Goal: Information Seeking & Learning: Understand process/instructions

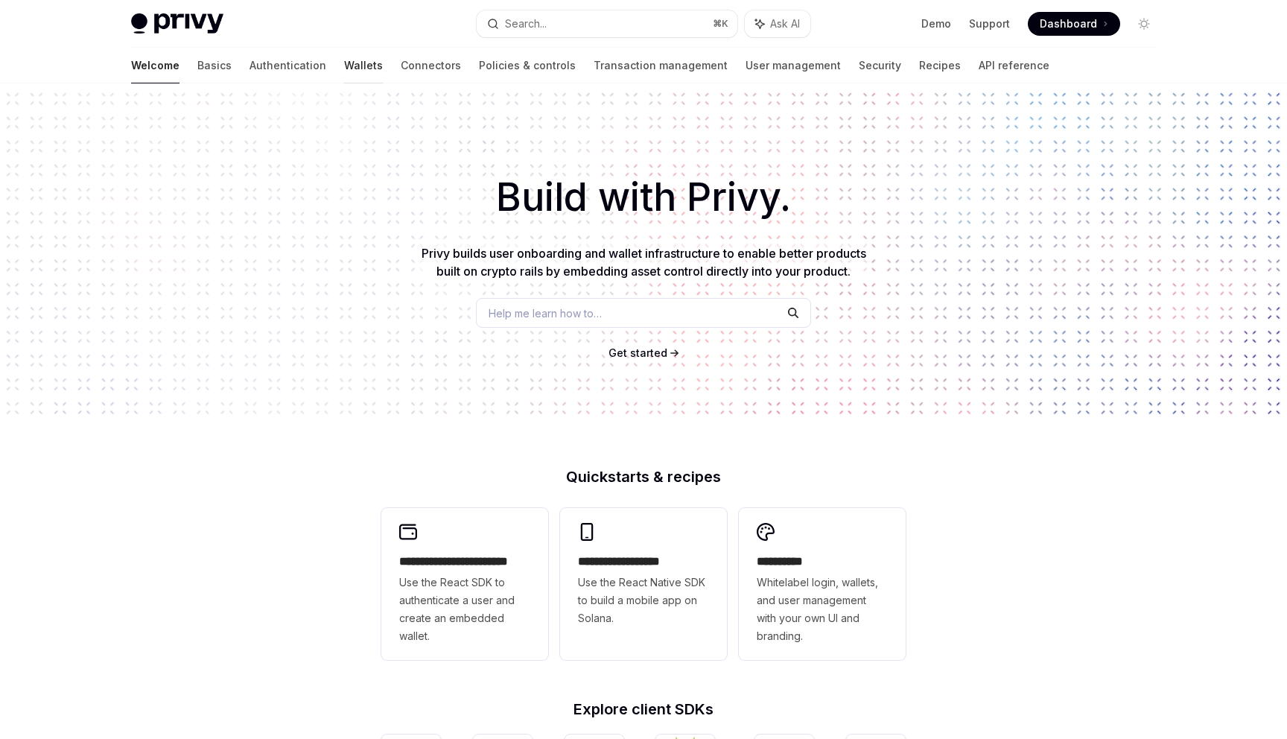
click at [344, 65] on link "Wallets" at bounding box center [363, 66] width 39 height 36
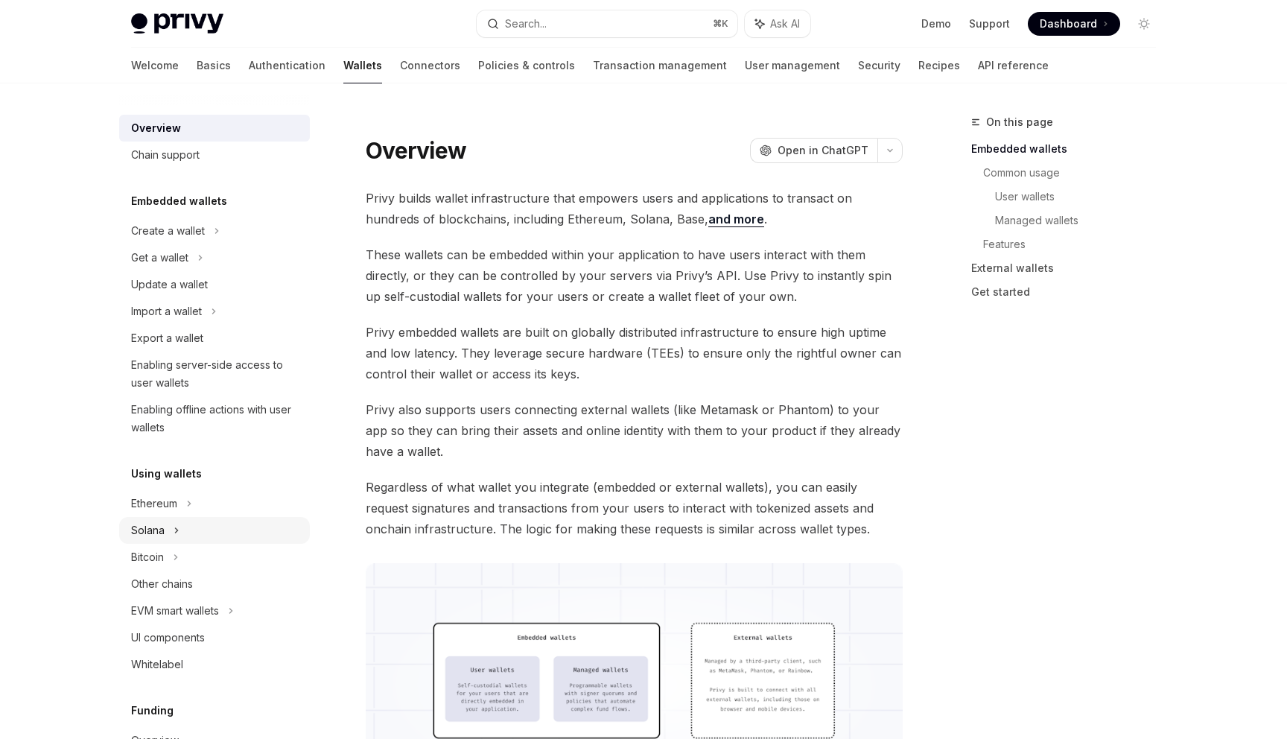
click at [200, 260] on icon at bounding box center [201, 257] width 2 height 4
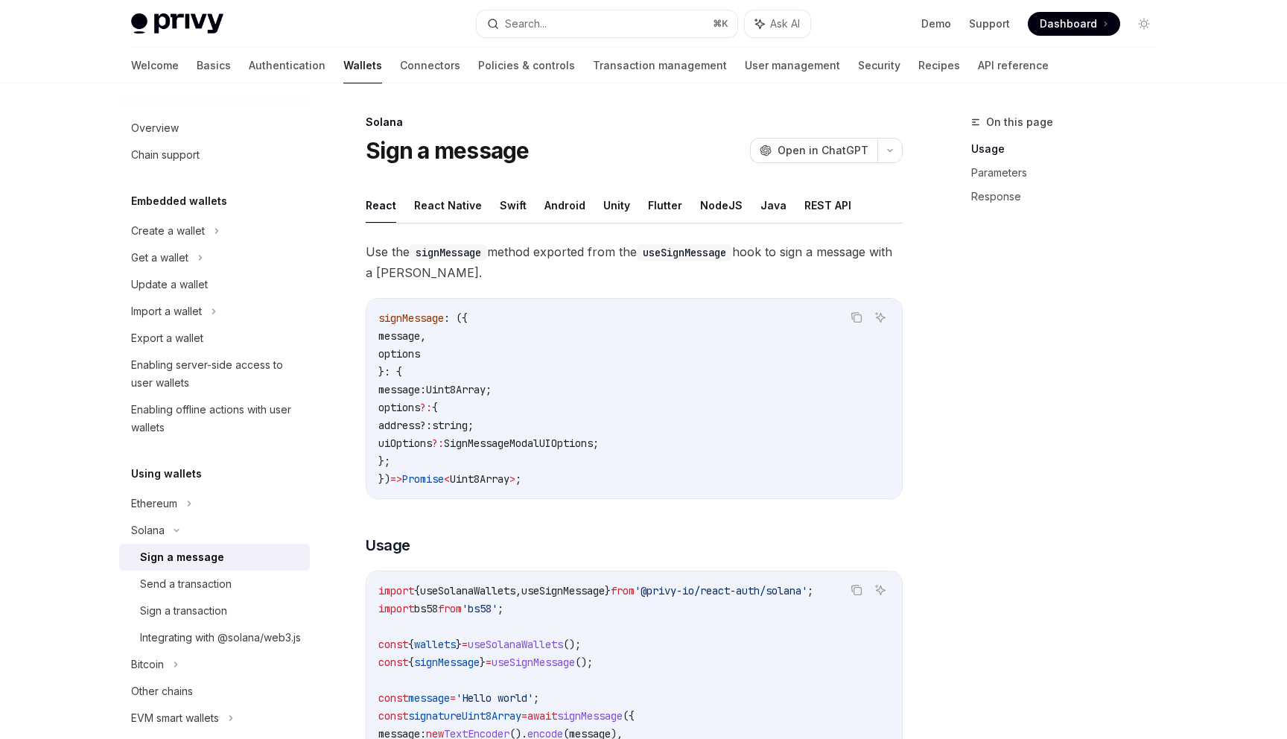
click at [404, 255] on span "Use the signMessage method exported from the useSignMessage hook to sign a mess…" at bounding box center [634, 262] width 537 height 42
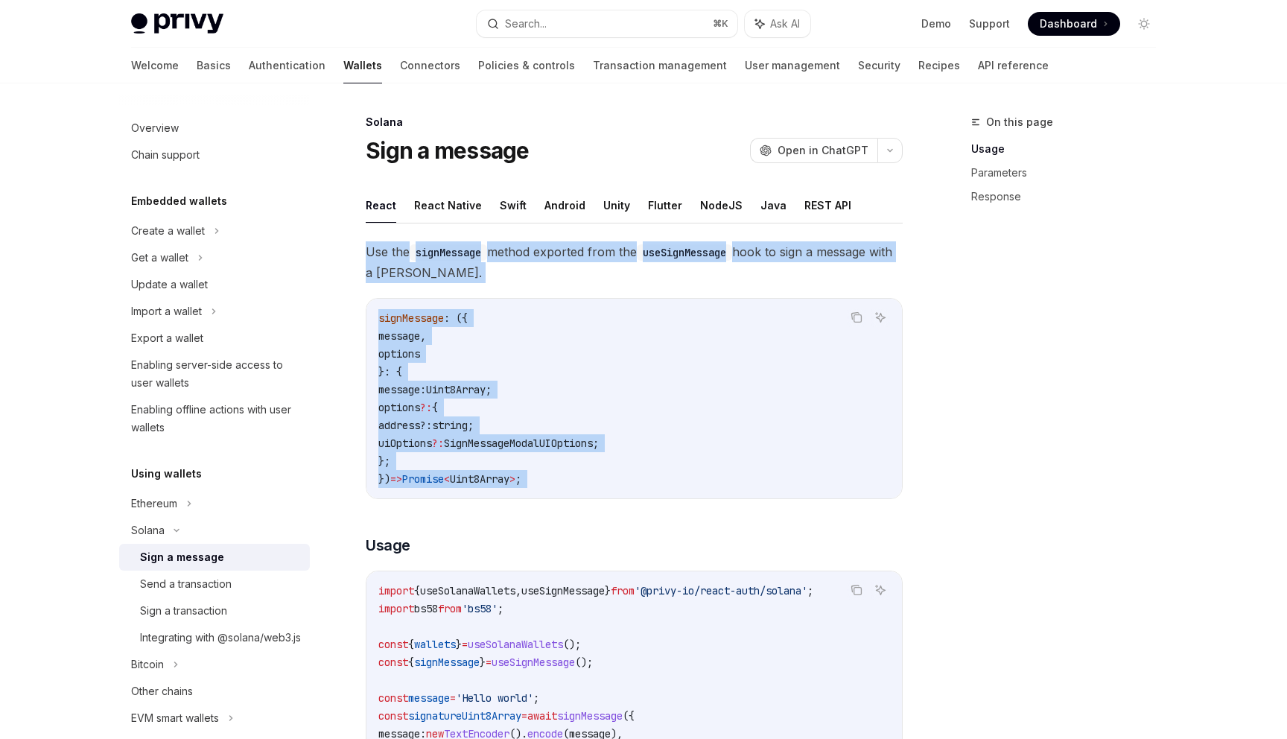
drag, startPoint x: 404, startPoint y: 255, endPoint x: 447, endPoint y: 479, distance: 228.1
click at [444, 479] on span "Promise" at bounding box center [423, 478] width 42 height 13
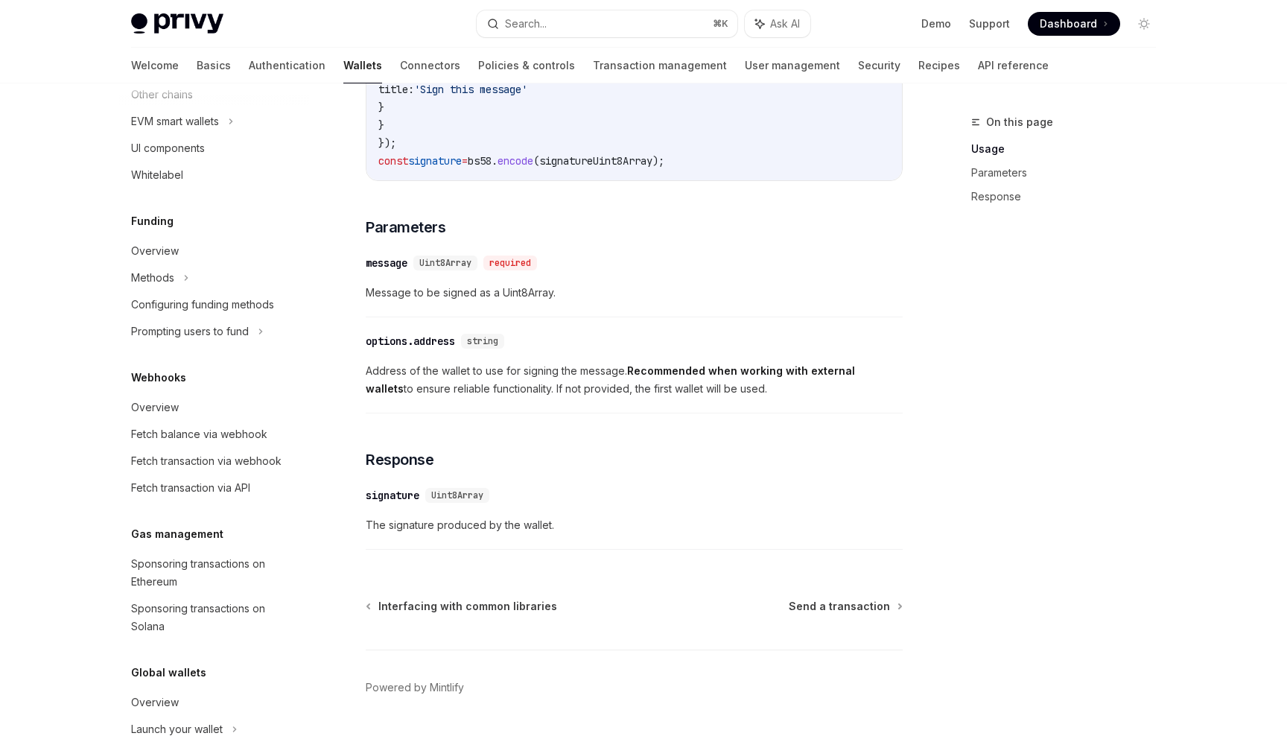
scroll to position [619, 0]
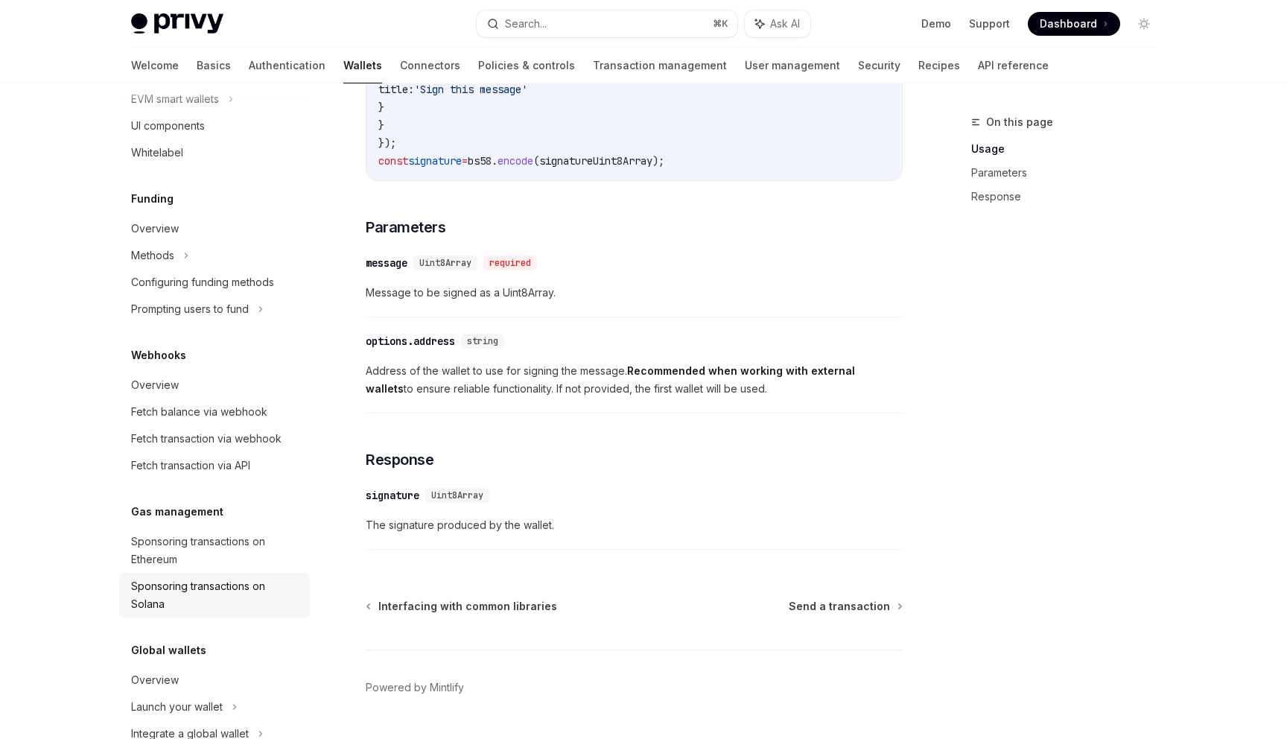
click at [196, 599] on div "Sponsoring transactions on Solana" at bounding box center [216, 595] width 170 height 36
type textarea "*"
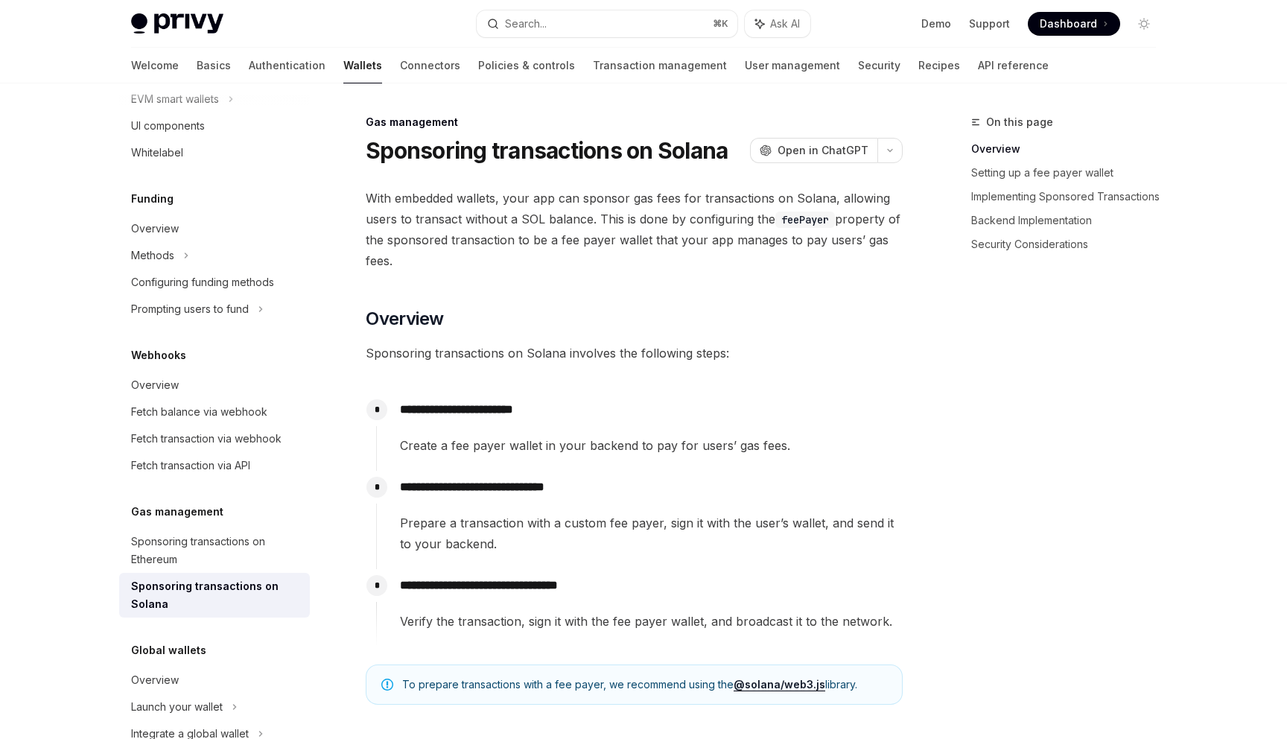
click at [461, 229] on span "With embedded wallets, your app can sponsor gas fees for transactions on Solana…" at bounding box center [634, 229] width 537 height 83
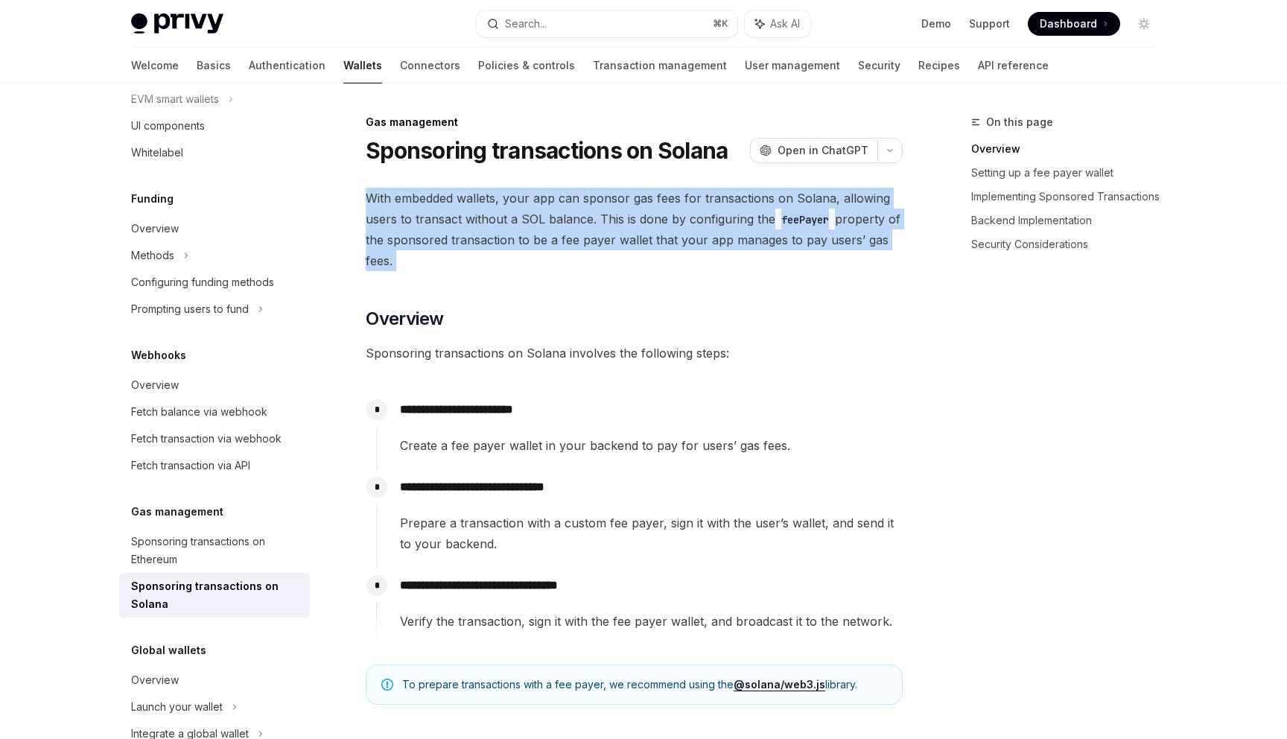
click at [461, 229] on span "With embedded wallets, your app can sponsor gas fees for transactions on Solana…" at bounding box center [634, 229] width 537 height 83
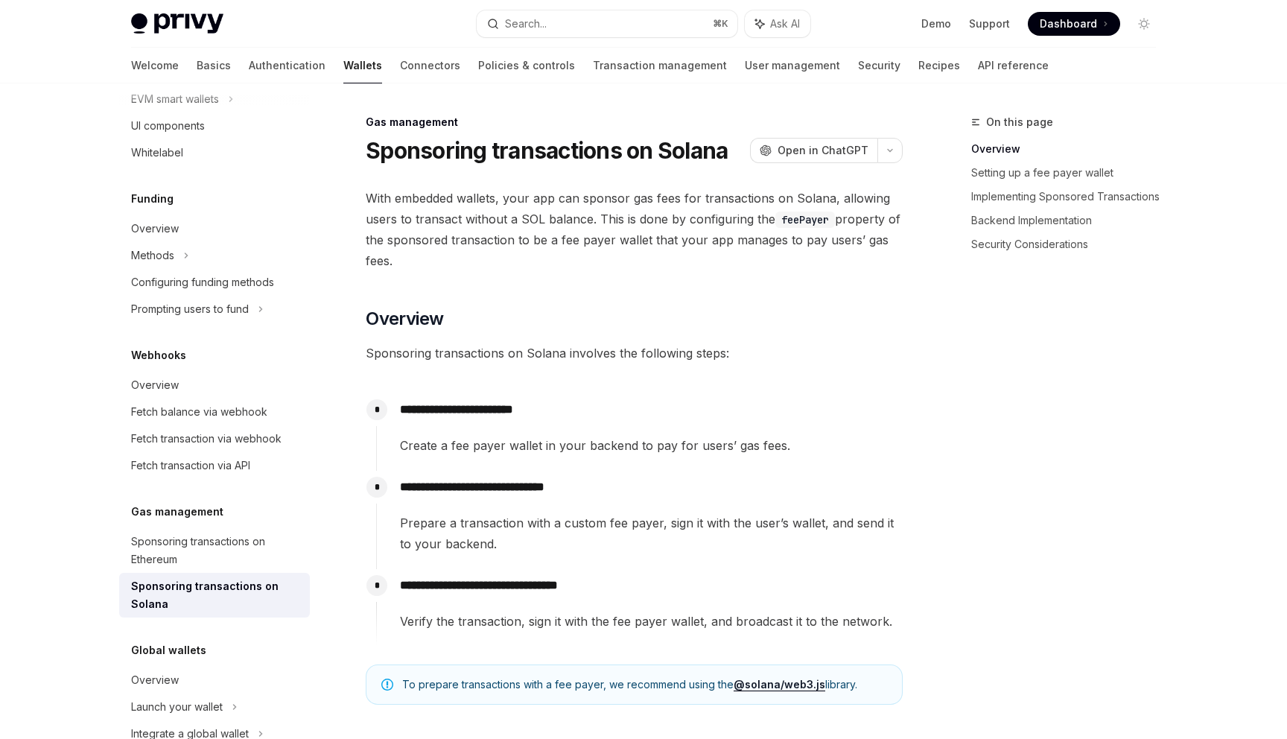
click at [461, 229] on span "With embedded wallets, your app can sponsor gas fees for transactions on Solana…" at bounding box center [634, 229] width 537 height 83
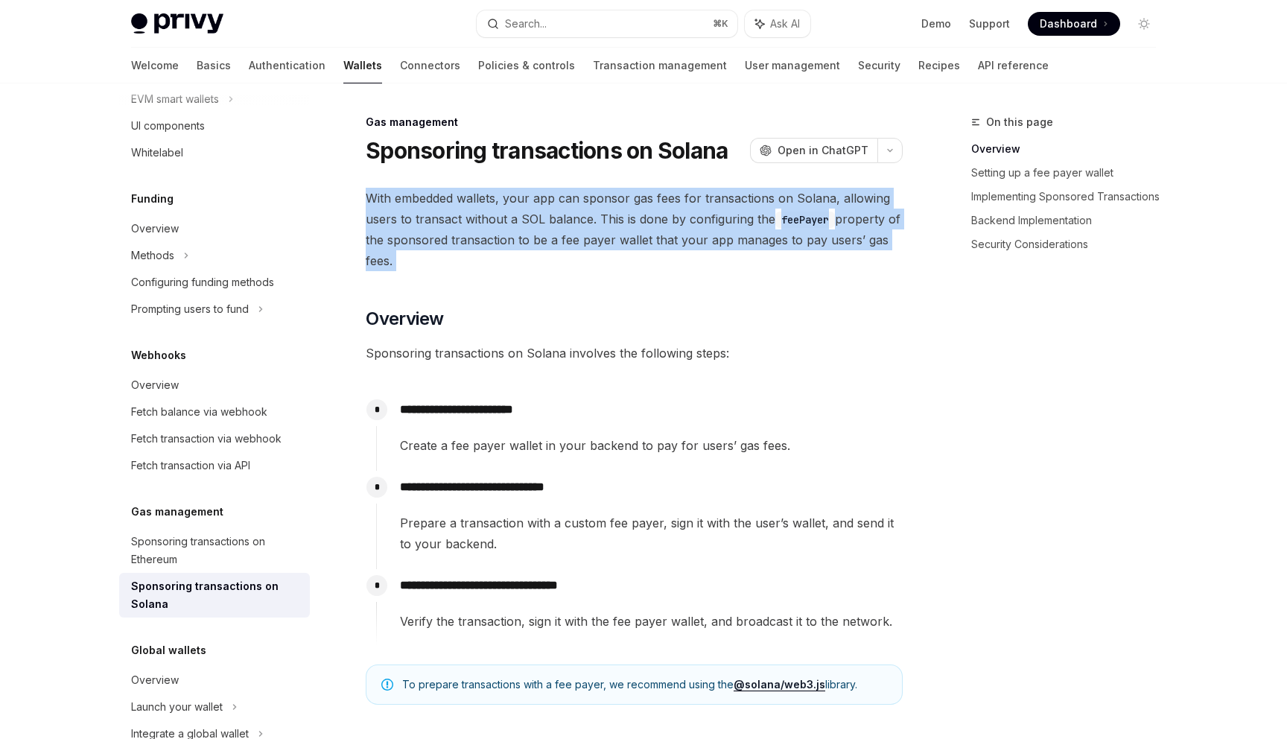
click at [461, 229] on span "With embedded wallets, your app can sponsor gas fees for transactions on Solana…" at bounding box center [634, 229] width 537 height 83
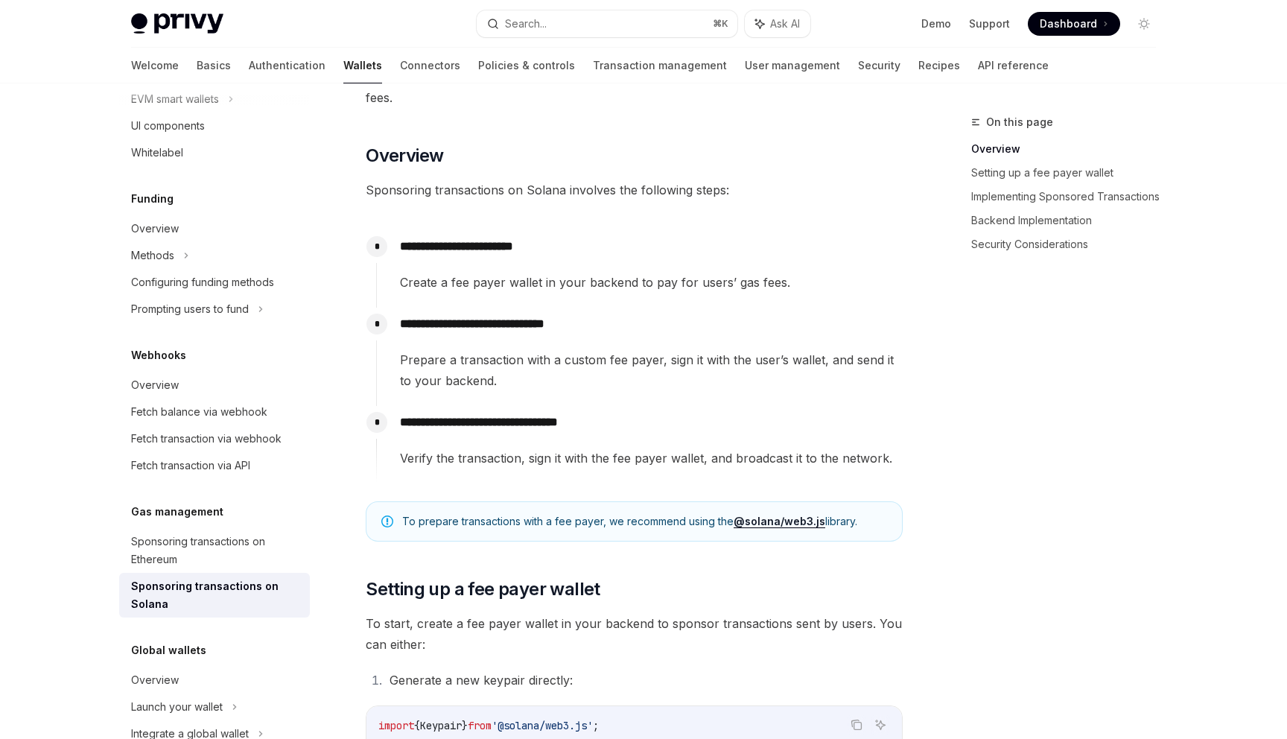
scroll to position [167, 0]
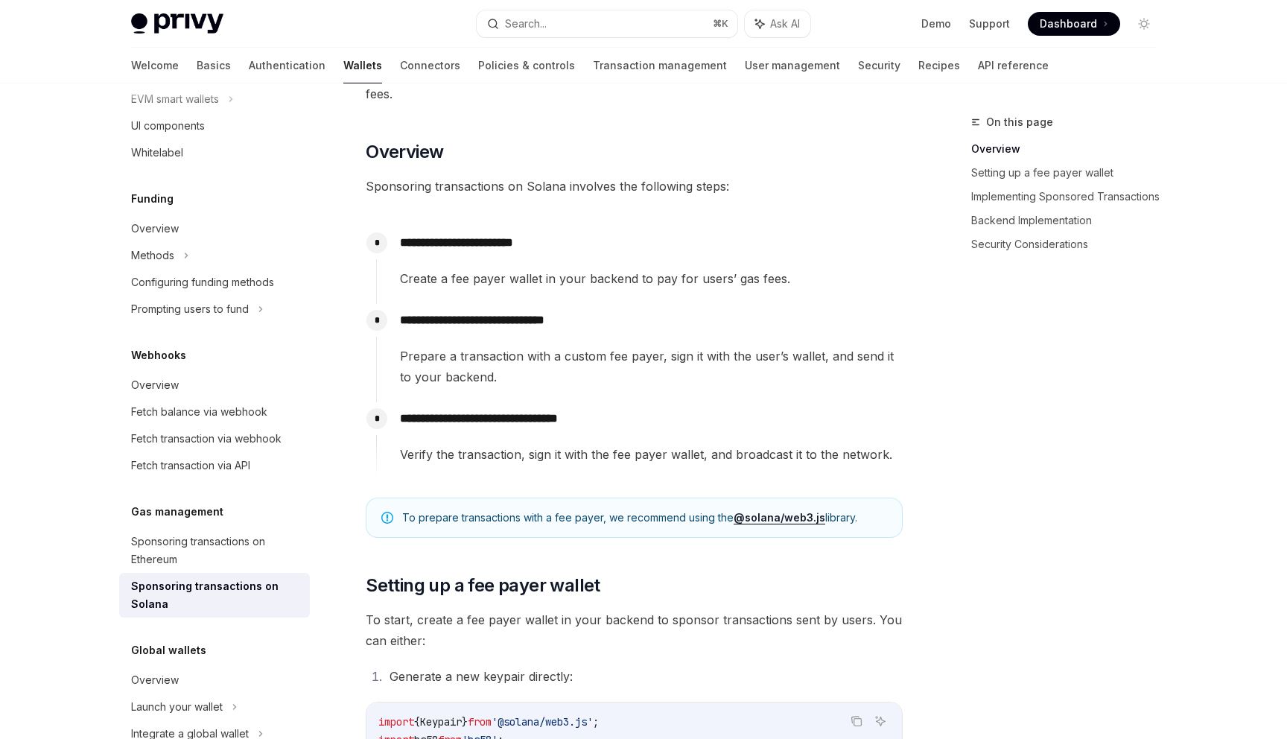
click at [463, 238] on p "**********" at bounding box center [651, 242] width 502 height 21
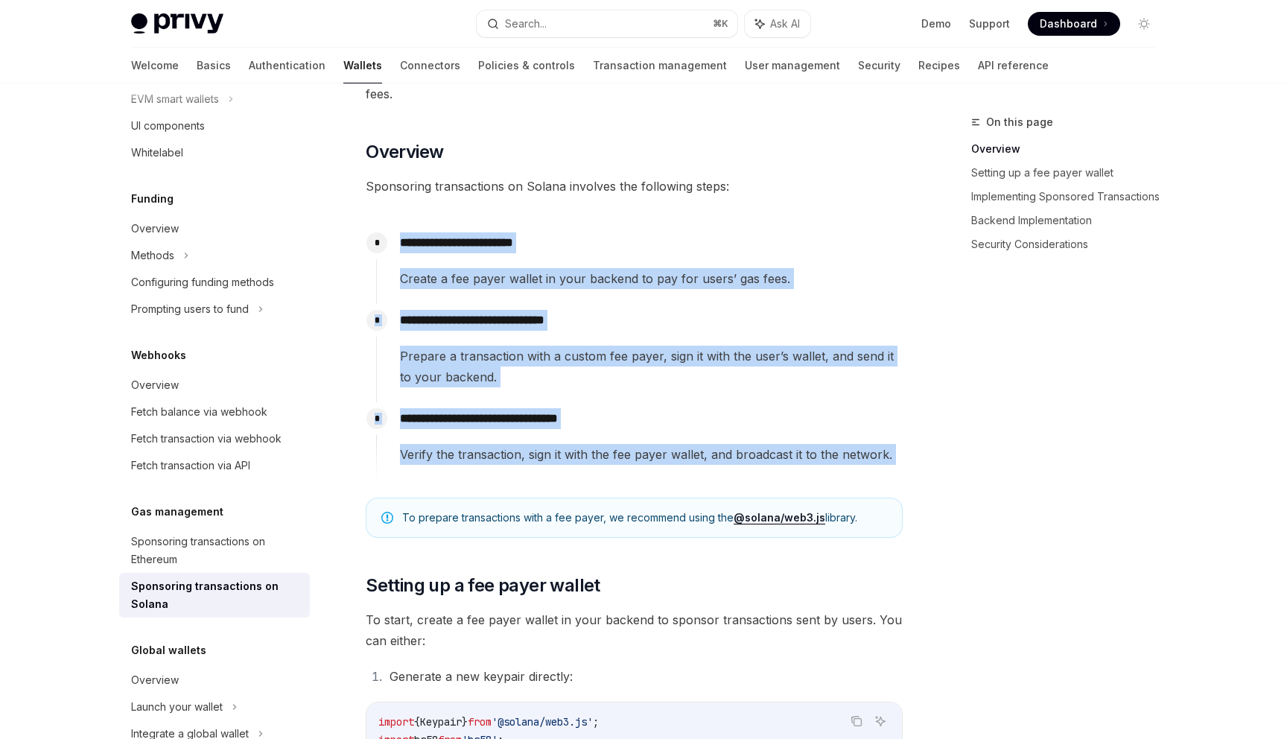
drag, startPoint x: 463, startPoint y: 238, endPoint x: 456, endPoint y: 447, distance: 208.6
click at [456, 447] on div "**********" at bounding box center [639, 352] width 526 height 253
click at [456, 447] on span "Verify the transaction, sign it with the fee payer wallet, and broadcast it to …" at bounding box center [651, 454] width 502 height 21
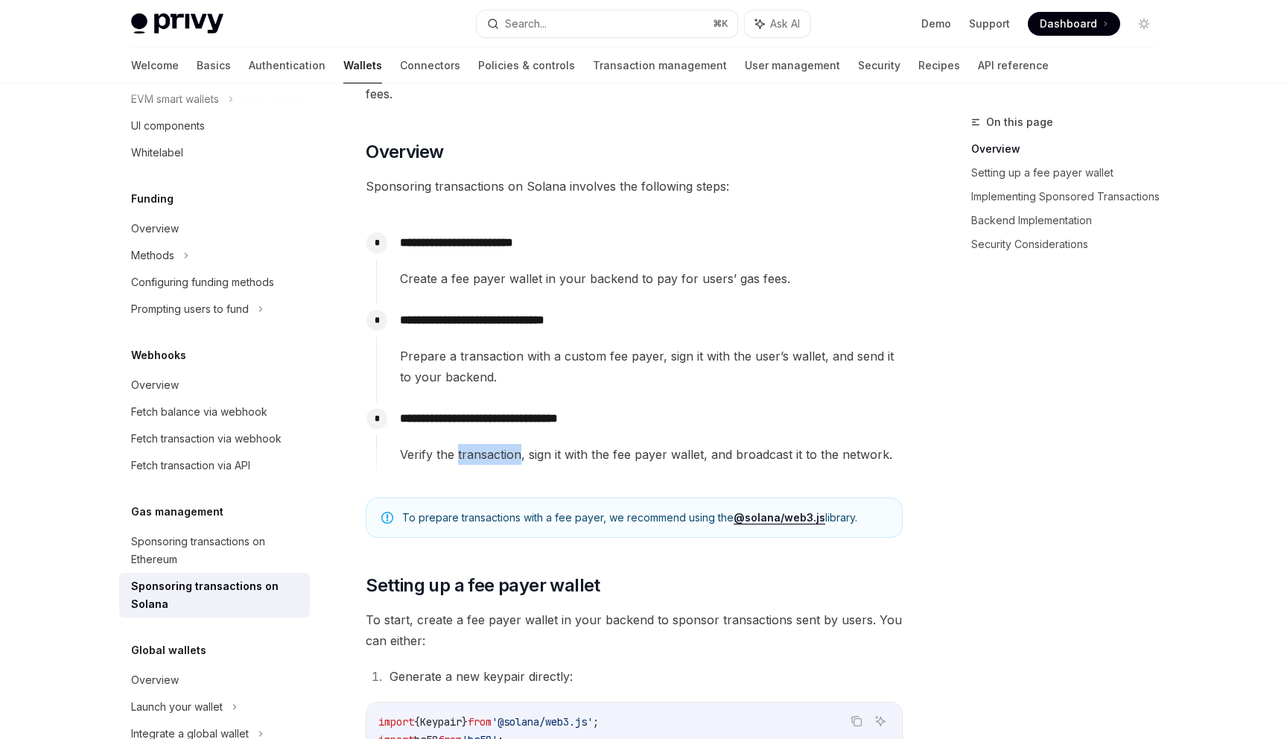
click at [456, 447] on span "Verify the transaction, sign it with the fee payer wallet, and broadcast it to …" at bounding box center [651, 454] width 502 height 21
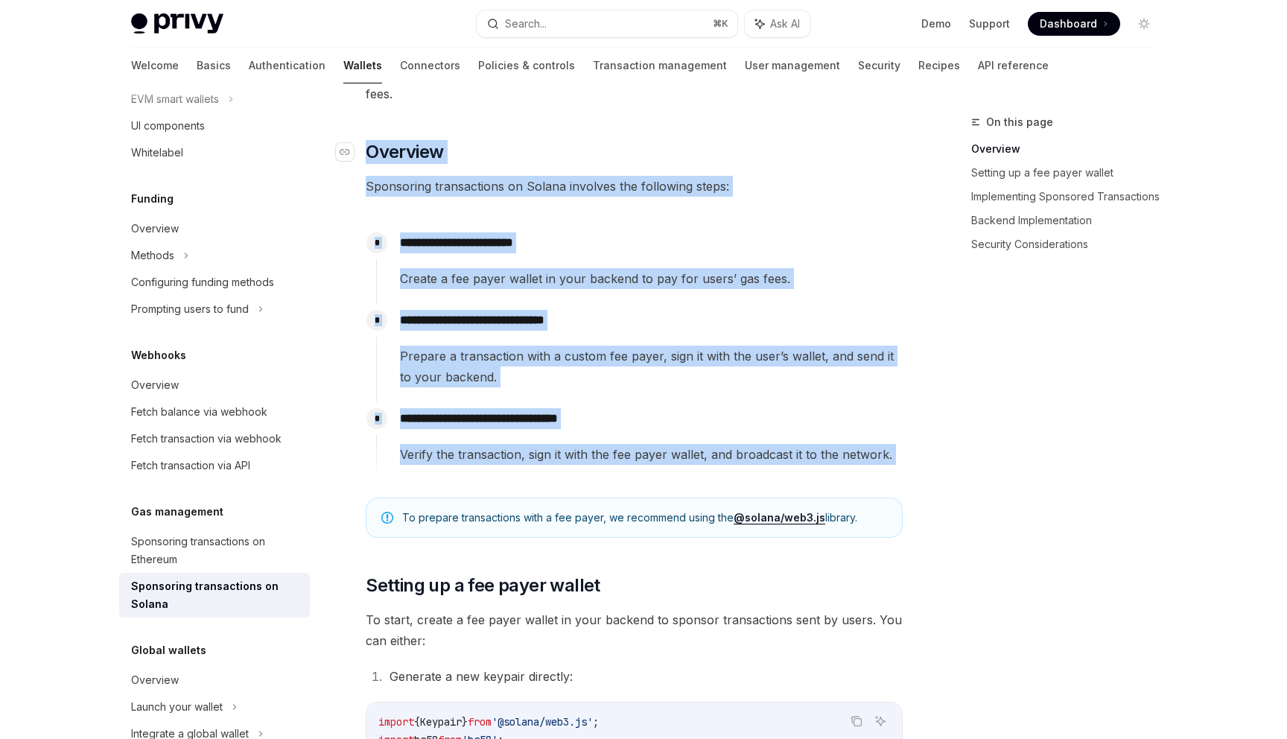
drag, startPoint x: 456, startPoint y: 447, endPoint x: 512, endPoint y: 152, distance: 300.1
click at [512, 152] on h2 "​ Overview" at bounding box center [634, 152] width 537 height 24
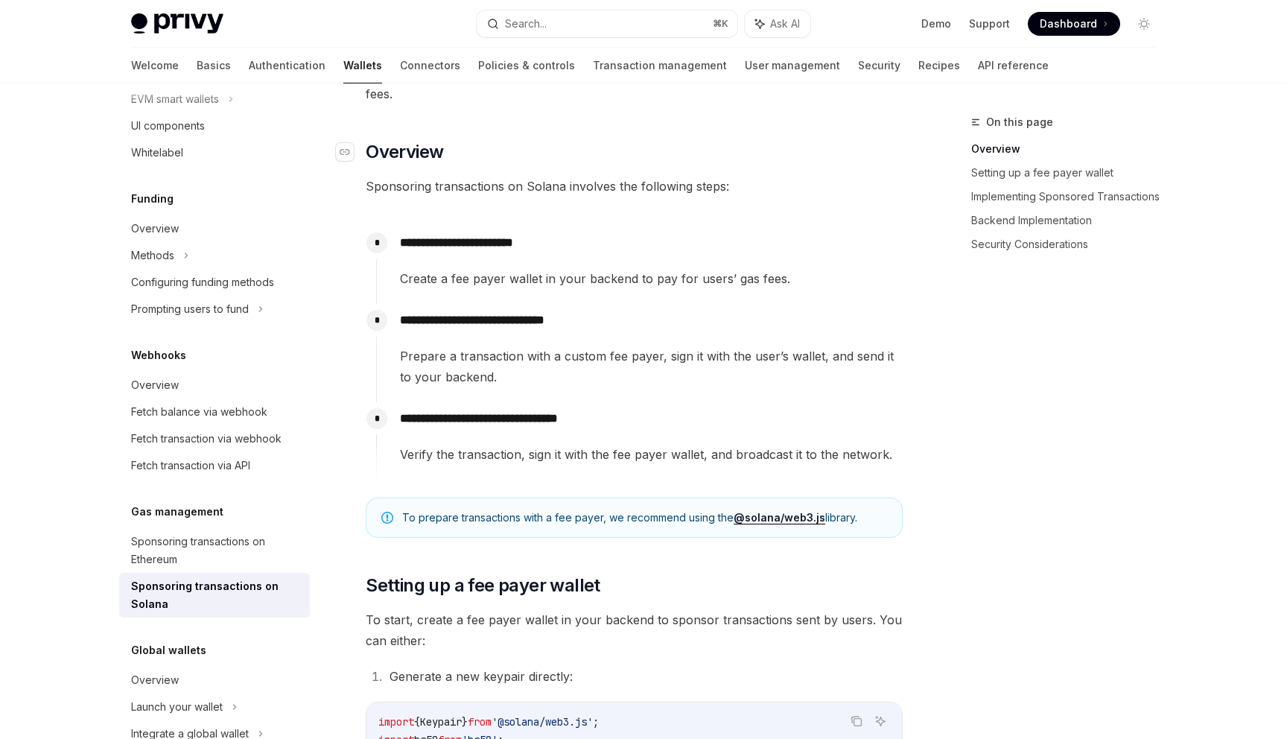
click at [512, 152] on h2 "​ Overview" at bounding box center [634, 152] width 537 height 24
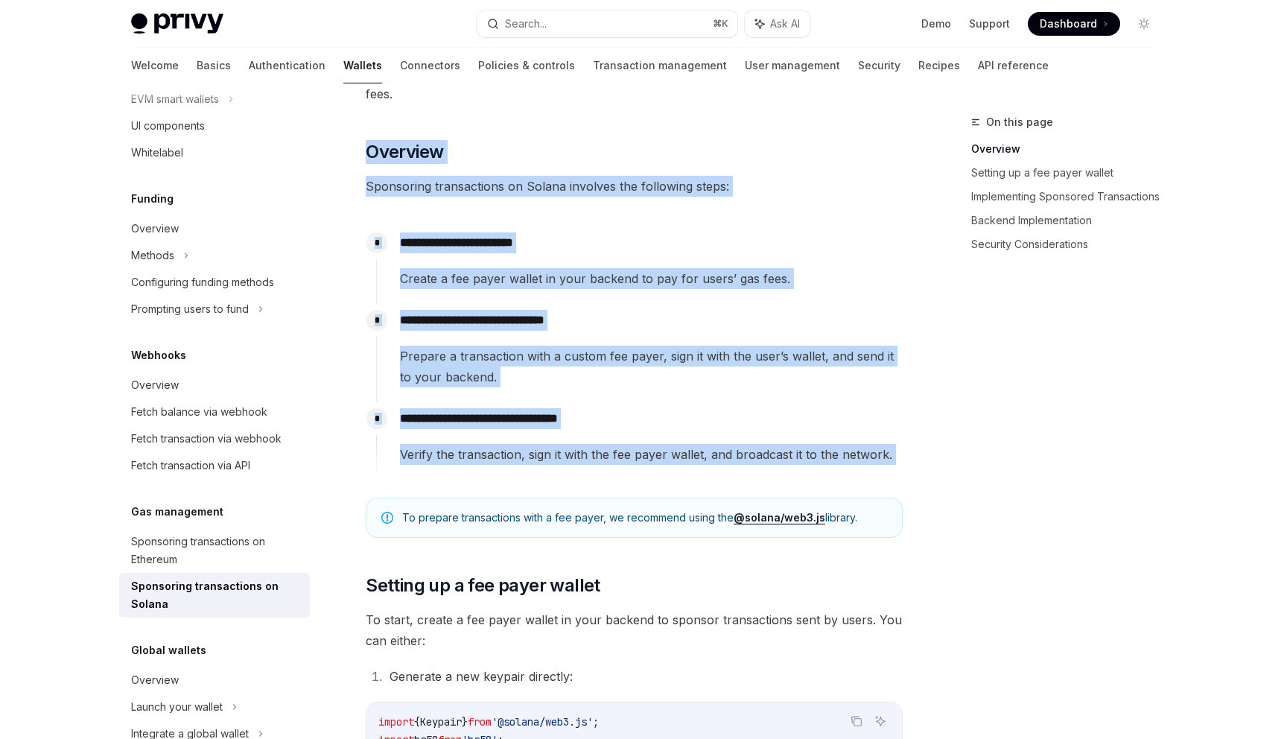
drag, startPoint x: 512, startPoint y: 152, endPoint x: 490, endPoint y: 441, distance: 289.7
click at [490, 441] on div "**********" at bounding box center [639, 433] width 526 height 63
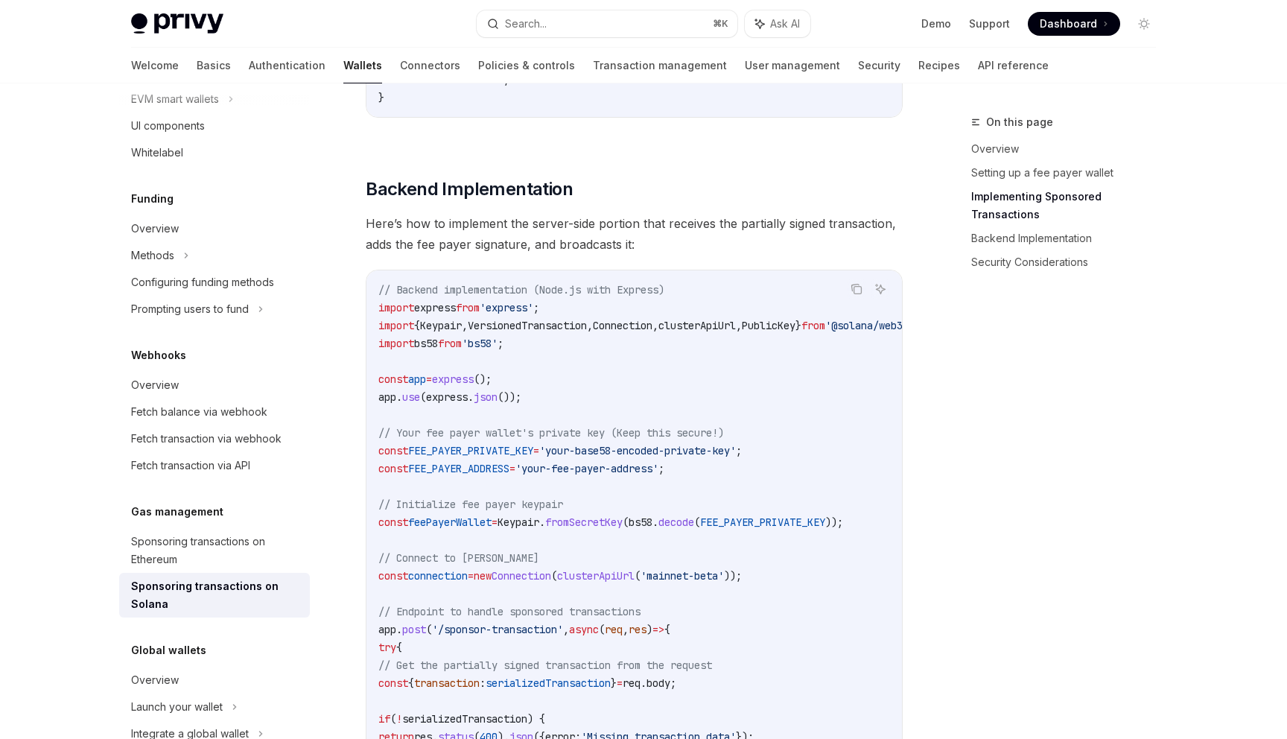
scroll to position [2473, 0]
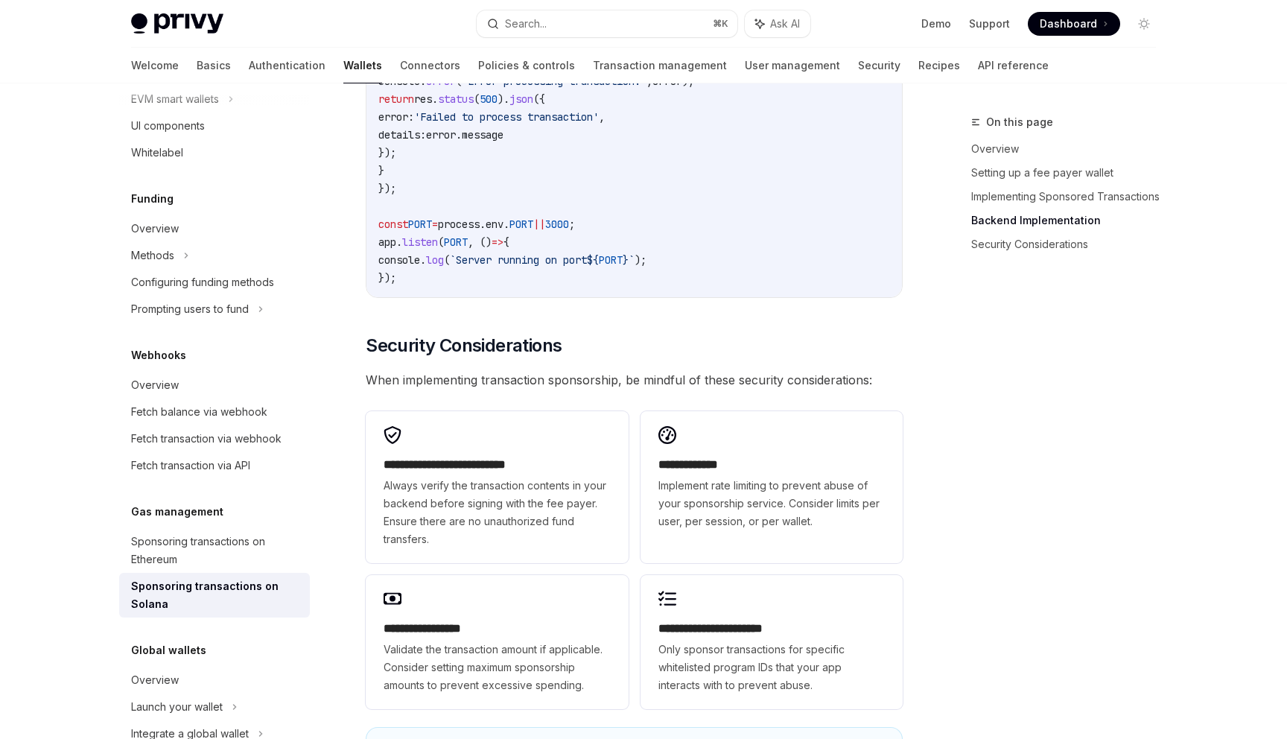
scroll to position [4240, 0]
